Goal: Task Accomplishment & Management: Use online tool/utility

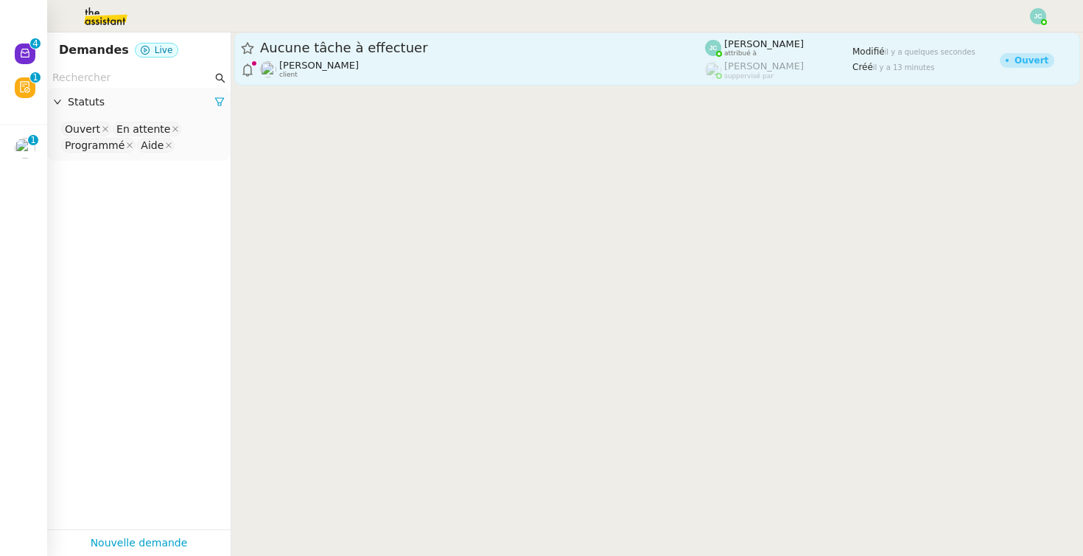
click at [411, 52] on span "Aucune tâche à effectuer" at bounding box center [482, 47] width 445 height 13
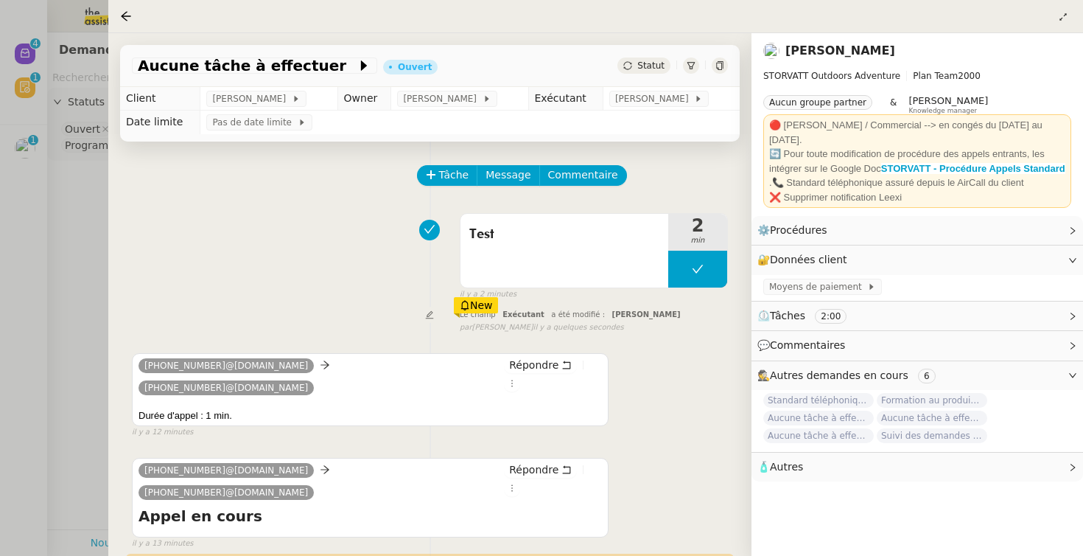
click at [374, 254] on div "Test 2 min false il y a 2 minutes" at bounding box center [430, 253] width 596 height 94
click at [530, 232] on span "Test" at bounding box center [564, 234] width 190 height 22
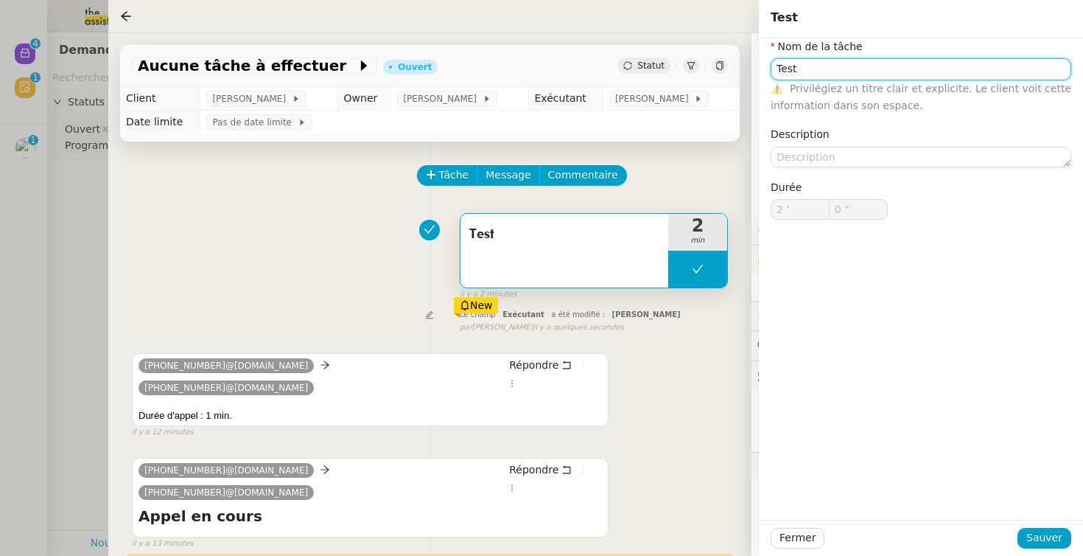
click at [828, 74] on input "Test" at bounding box center [921, 68] width 301 height 21
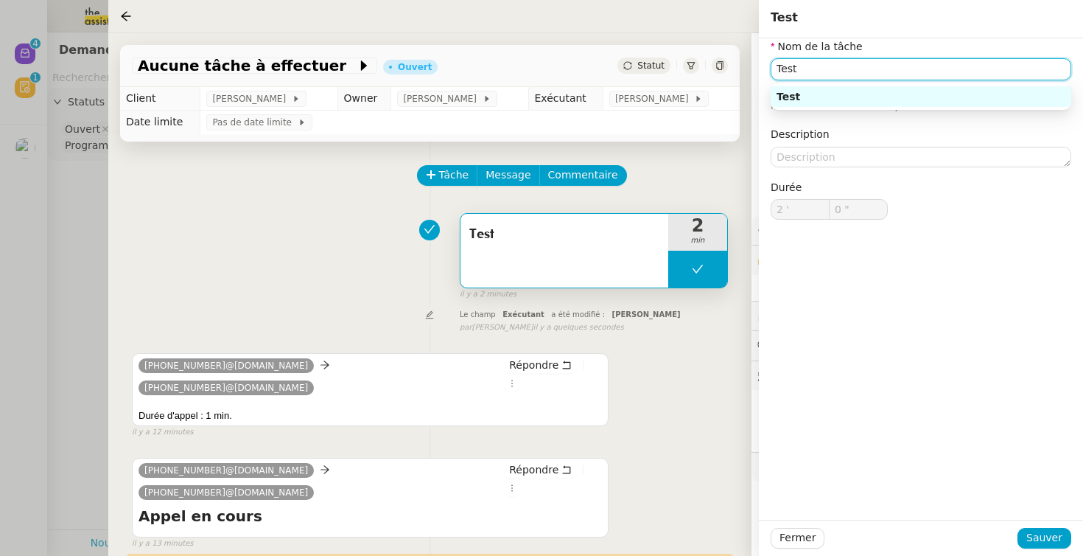
click at [804, 71] on input "Test" at bounding box center [921, 68] width 301 height 21
type input "Test ok"
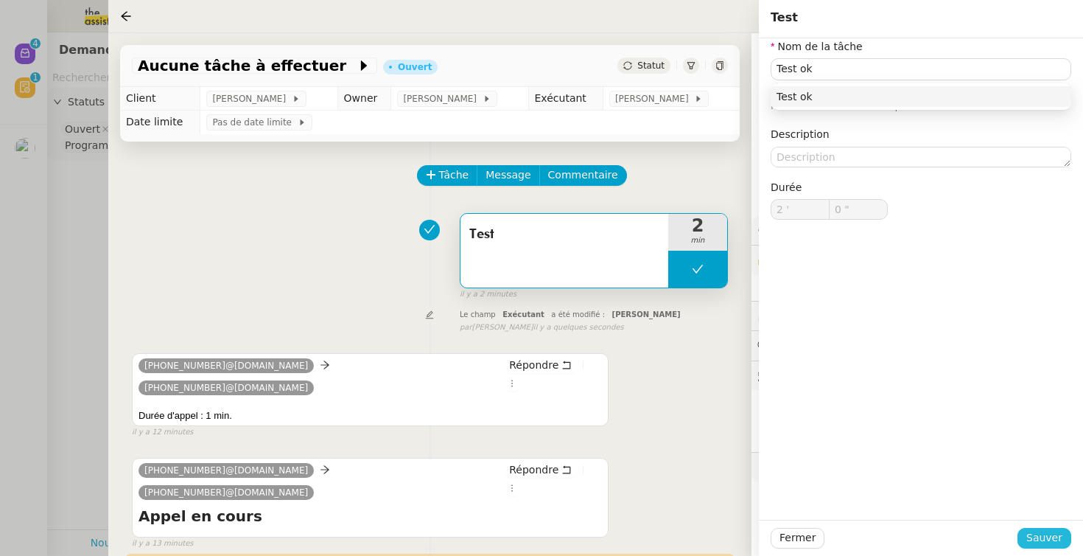
click at [1054, 536] on span "Sauver" at bounding box center [1045, 537] width 36 height 17
click at [1054, 539] on span "Sauver" at bounding box center [1045, 537] width 36 height 17
click at [271, 262] on div "Test 2 min false il y a 2 minutes" at bounding box center [430, 253] width 596 height 94
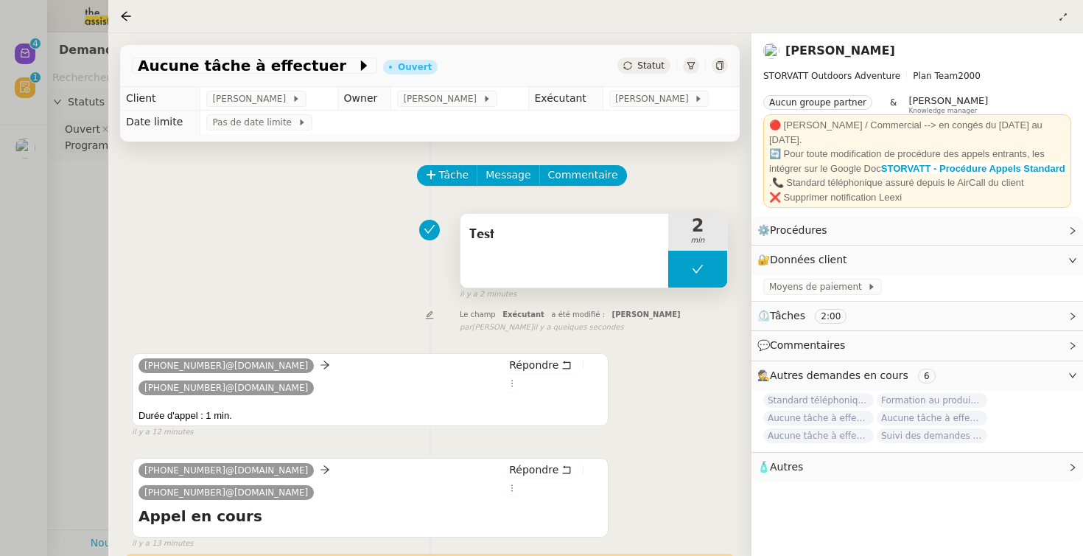
click at [560, 264] on div "Test" at bounding box center [565, 251] width 208 height 74
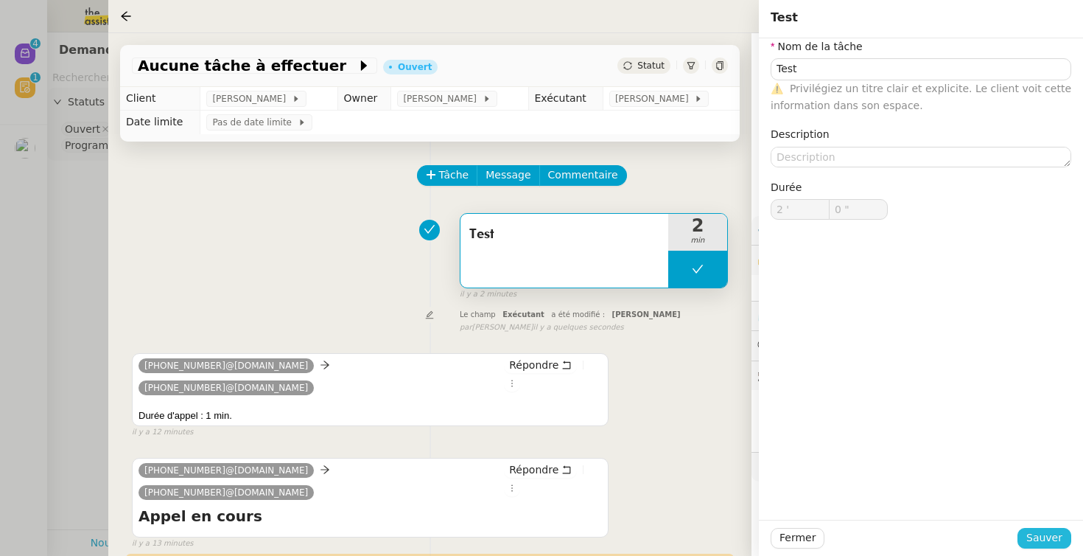
click at [1055, 536] on span "Sauver" at bounding box center [1045, 537] width 36 height 17
click at [1054, 536] on span "Sauver" at bounding box center [1045, 537] width 36 height 17
click at [968, 539] on div at bounding box center [921, 538] width 193 height 21
click at [338, 262] on div "Test 2 min false il y a 2 minutes" at bounding box center [430, 253] width 596 height 94
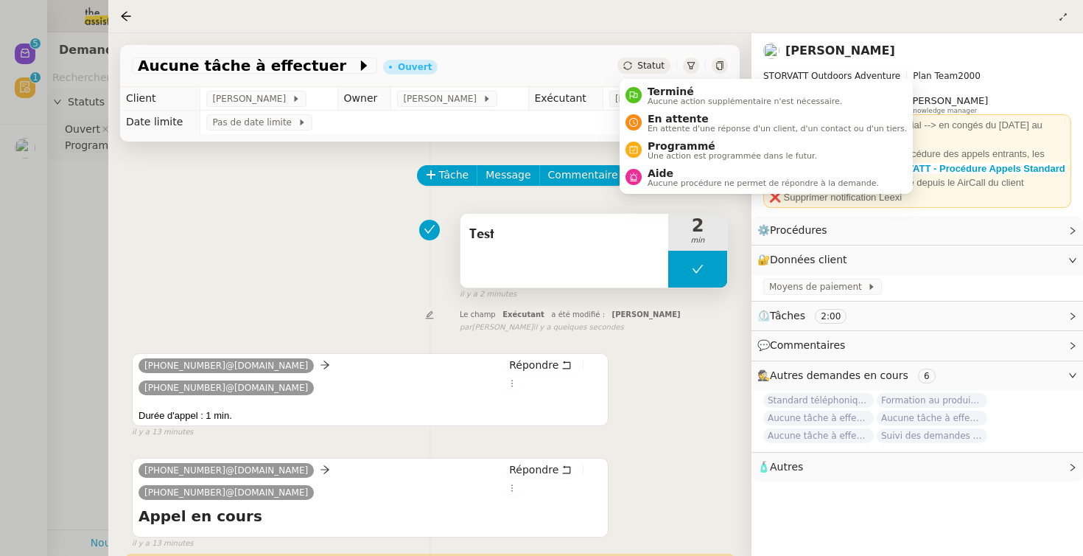
click at [590, 270] on div "Test" at bounding box center [565, 251] width 208 height 74
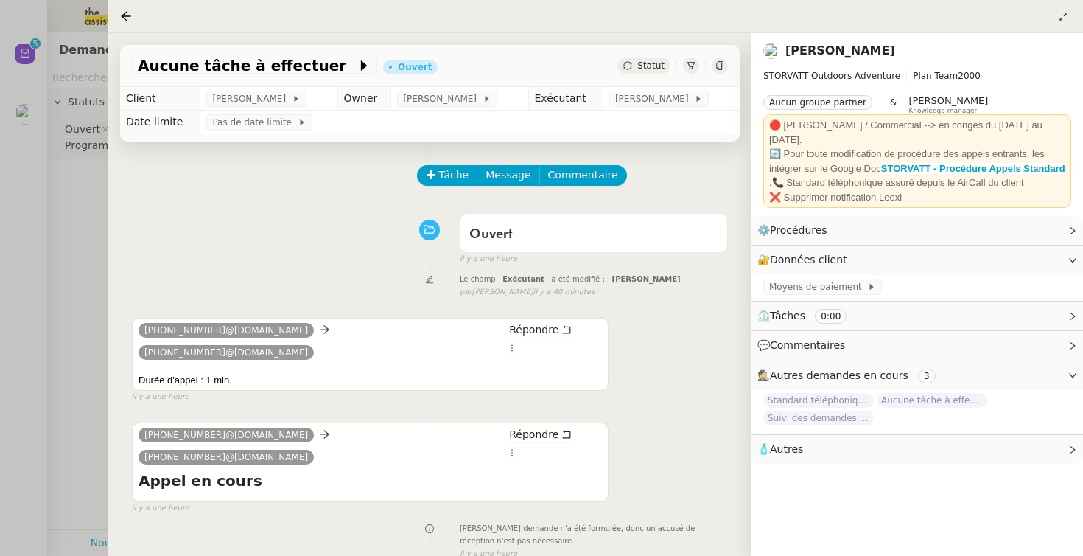
drag, startPoint x: 38, startPoint y: 150, endPoint x: 49, endPoint y: 136, distance: 18.3
click at [40, 150] on div at bounding box center [541, 278] width 1083 height 556
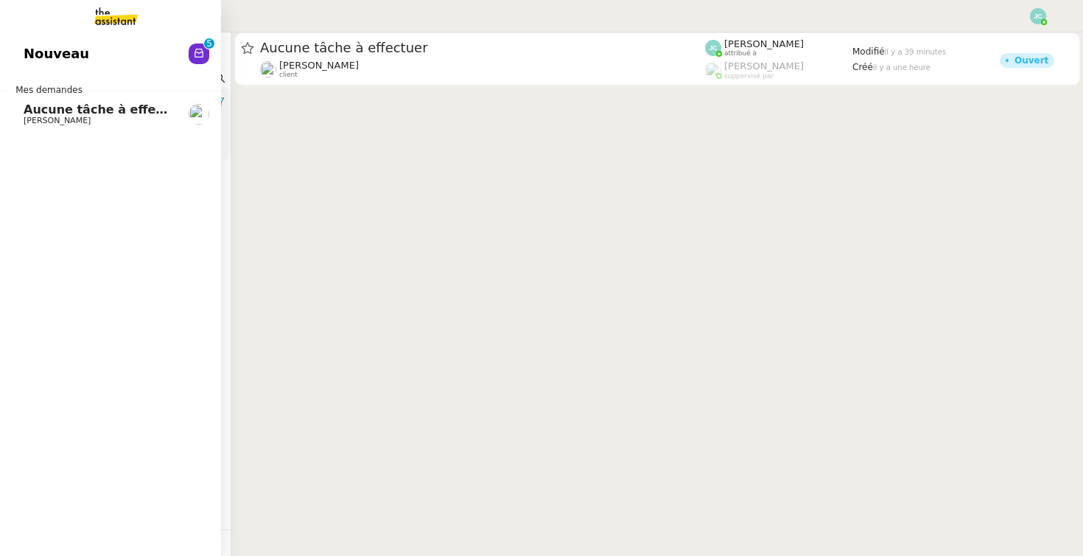
click at [38, 49] on span "Nouveau" at bounding box center [57, 54] width 66 height 22
